Goal: Task Accomplishment & Management: Manage account settings

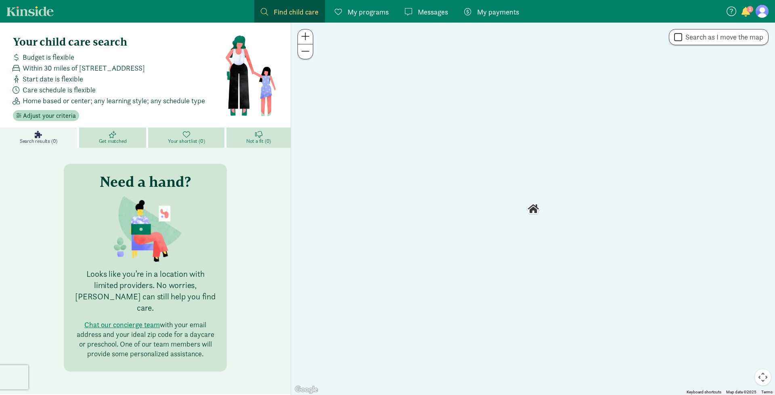
click at [487, 15] on span "My payments" at bounding box center [498, 11] width 42 height 11
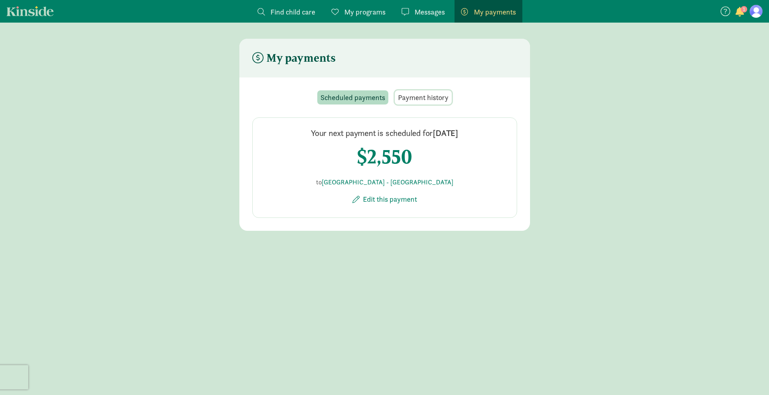
click at [421, 98] on span "Payment history" at bounding box center [423, 97] width 50 height 11
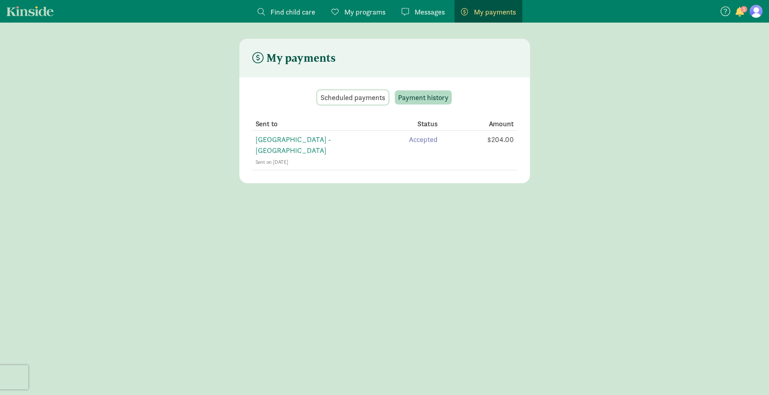
click at [355, 96] on span "Scheduled payments" at bounding box center [352, 97] width 65 height 11
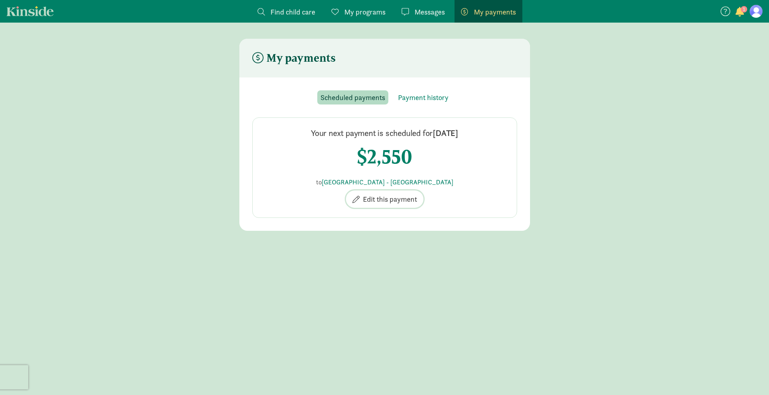
click at [382, 197] on span "Edit this payment" at bounding box center [390, 199] width 54 height 11
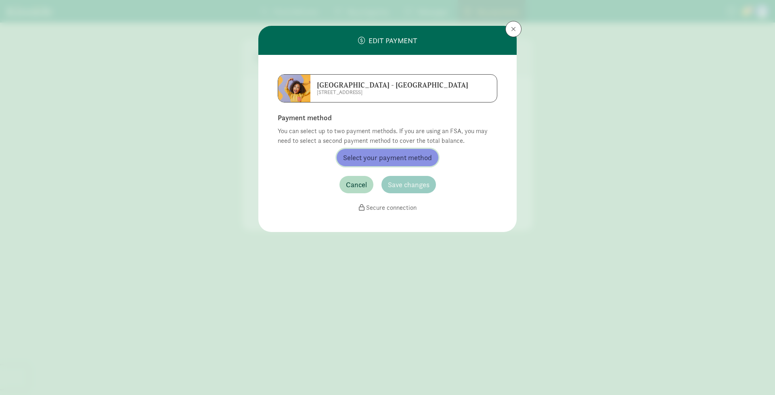
click at [396, 157] on span "Select your payment method" at bounding box center [387, 157] width 89 height 11
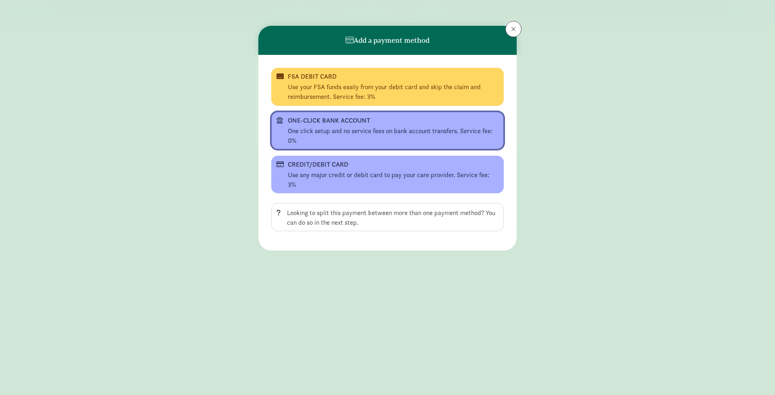
click at [408, 138] on div "One click setup and no service fees on bank account transfers. Service fee: 0%" at bounding box center [393, 135] width 211 height 19
